Goal: Task Accomplishment & Management: Complete application form

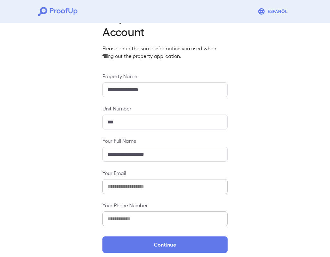
scroll to position [30, 0]
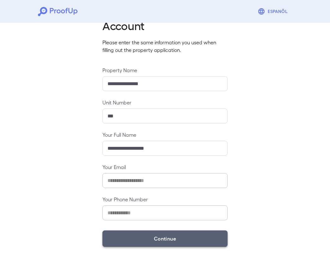
click at [171, 237] on button "Continue" at bounding box center [165, 238] width 125 height 16
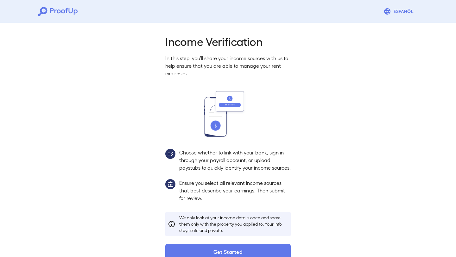
scroll to position [21, 0]
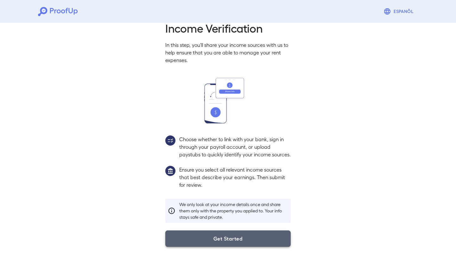
click at [192, 238] on button "Get Started" at bounding box center [227, 238] width 125 height 16
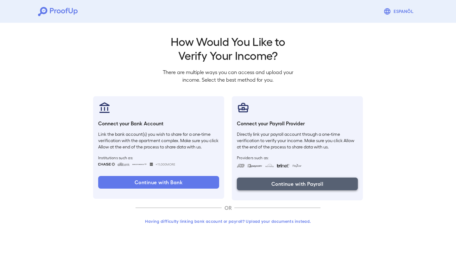
click at [226, 182] on button "Continue with Payroll" at bounding box center [297, 184] width 121 height 13
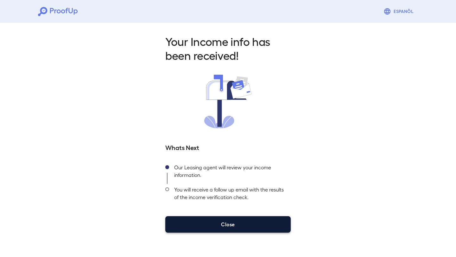
click at [215, 225] on button "Close" at bounding box center [227, 224] width 125 height 16
